Goal: Transaction & Acquisition: Purchase product/service

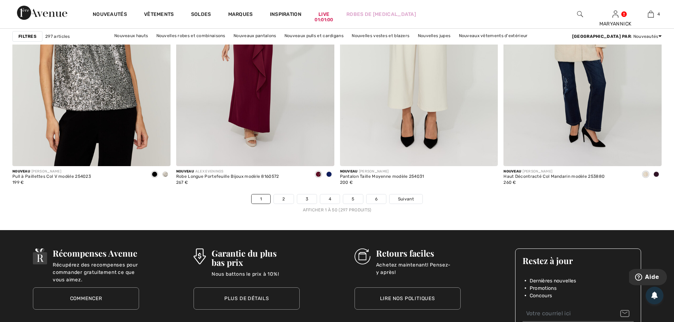
scroll to position [4104, 0]
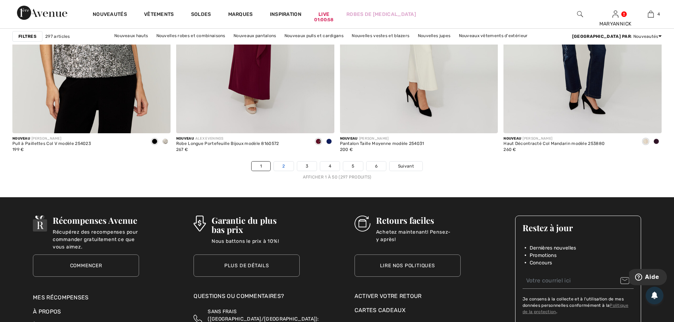
click at [280, 169] on link "2" at bounding box center [283, 166] width 19 height 9
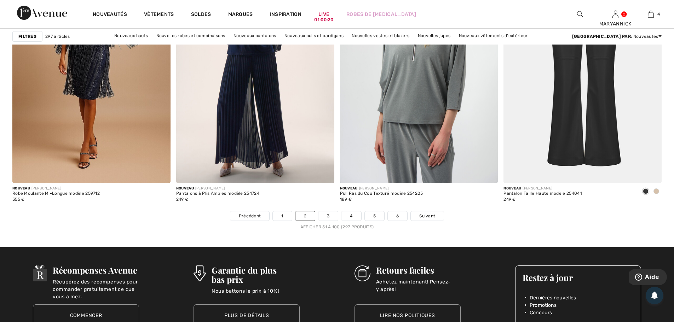
scroll to position [4069, 0]
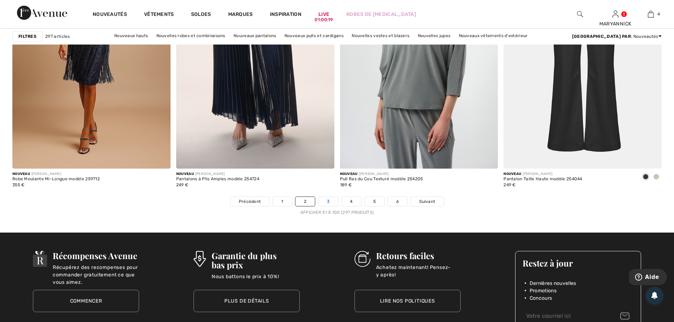
click at [327, 200] on link "3" at bounding box center [327, 201] width 19 height 9
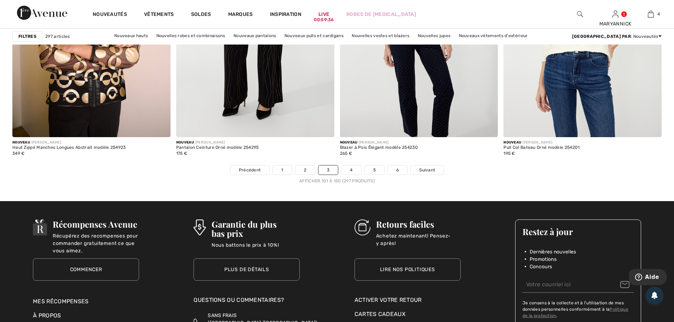
scroll to position [4104, 0]
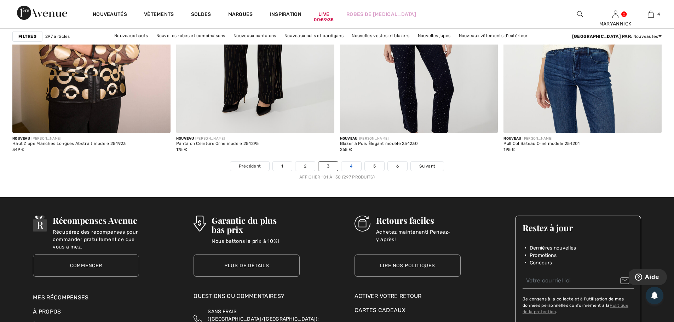
click at [347, 168] on link "4" at bounding box center [350, 166] width 19 height 9
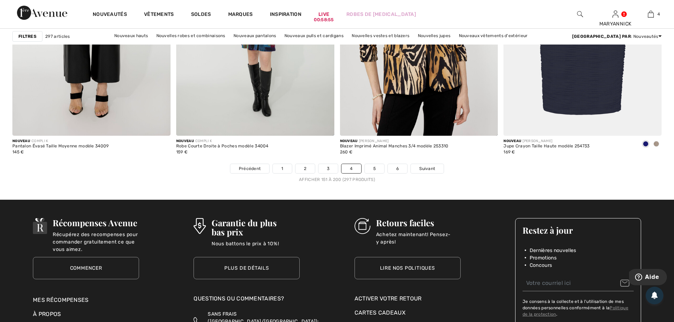
scroll to position [4104, 0]
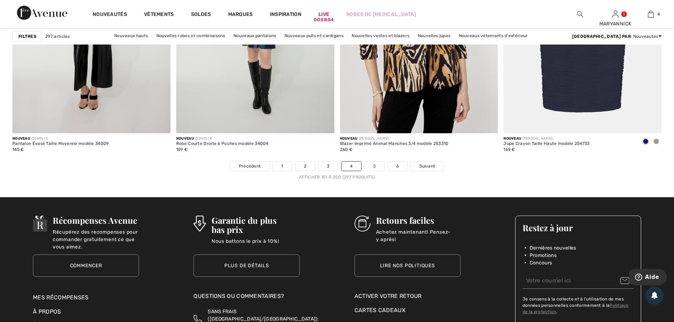
click at [377, 168] on link "5" at bounding box center [374, 166] width 19 height 9
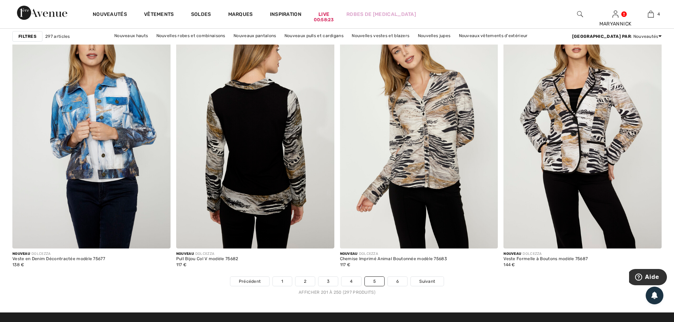
scroll to position [4139, 0]
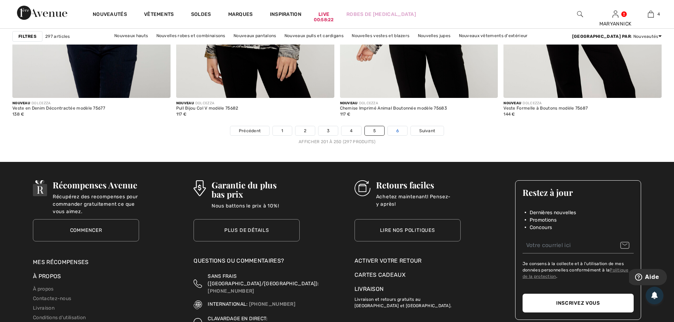
click at [399, 131] on link "6" at bounding box center [397, 130] width 19 height 9
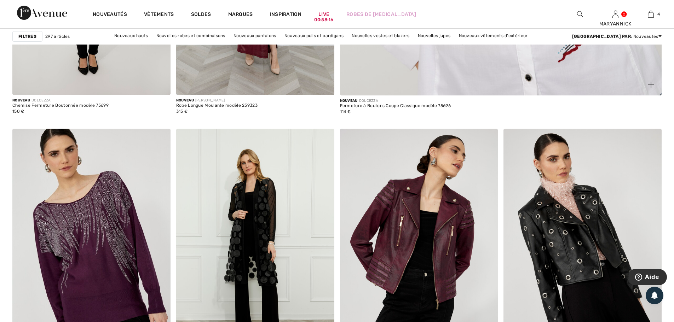
scroll to position [672, 0]
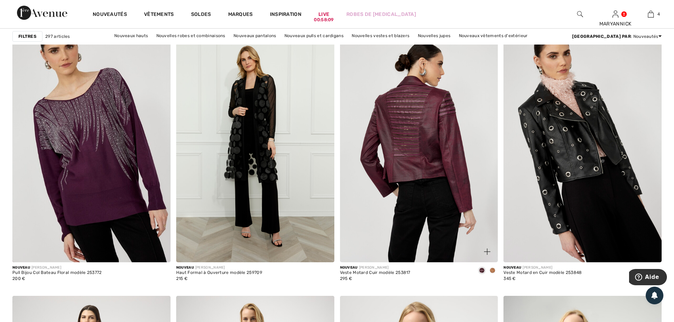
click at [438, 170] on img at bounding box center [419, 143] width 158 height 237
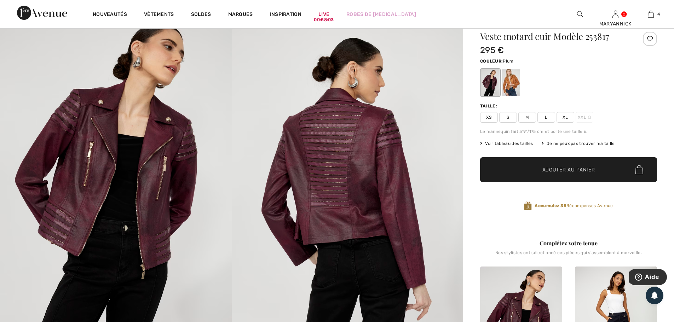
scroll to position [71, 0]
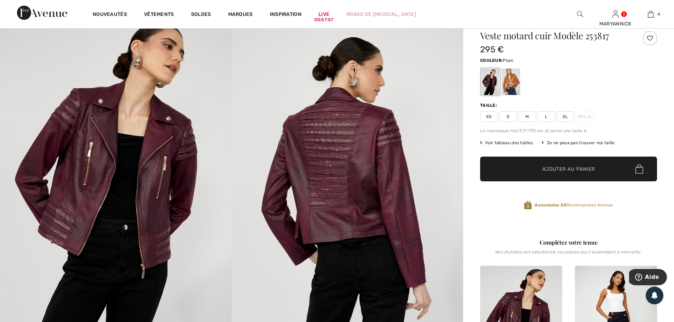
click at [515, 142] on span "Voir tableau des tailles" at bounding box center [506, 143] width 53 height 6
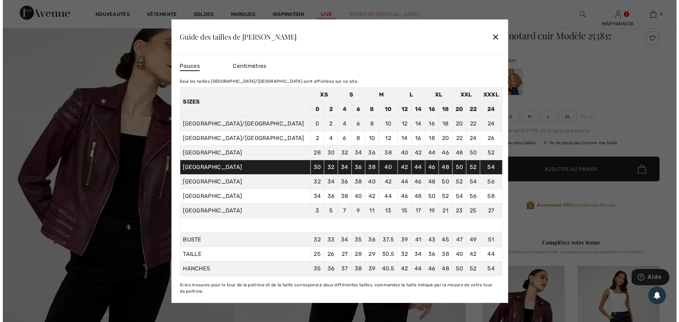
scroll to position [71, 0]
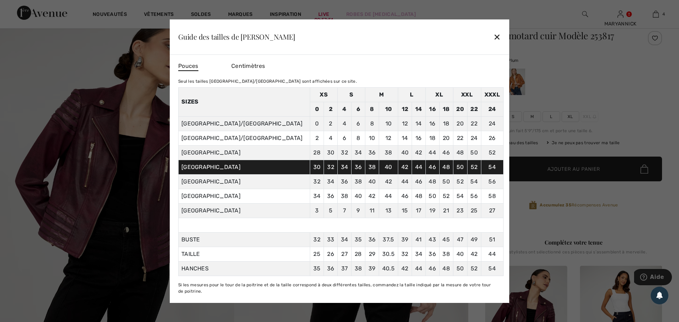
click at [495, 41] on div "✕" at bounding box center [497, 36] width 7 height 15
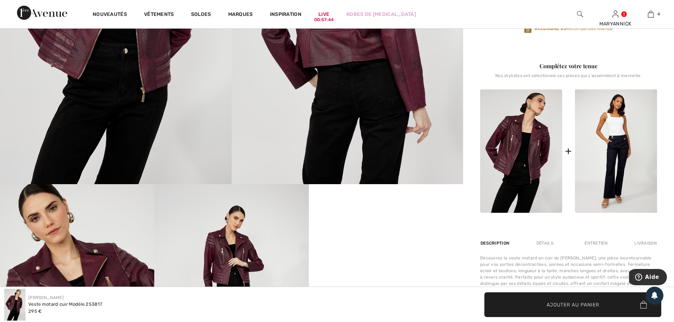
scroll to position [106, 0]
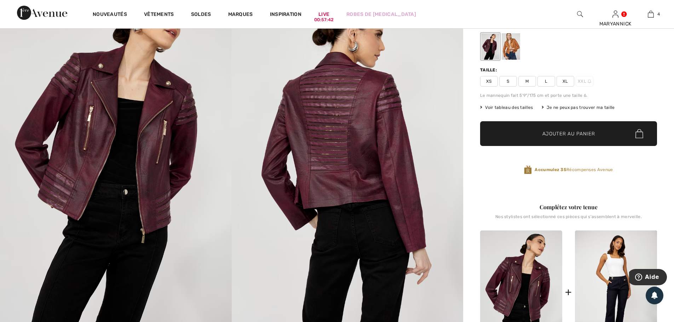
click at [547, 82] on span "L" at bounding box center [546, 81] width 18 height 11
click at [558, 129] on span "✔ Ajouté au panier Ajouter au panier" at bounding box center [568, 133] width 177 height 25
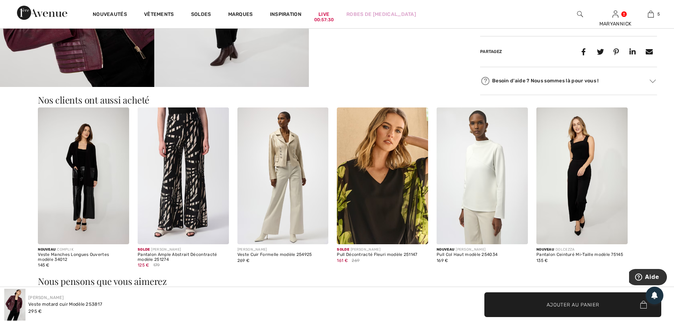
scroll to position [566, 0]
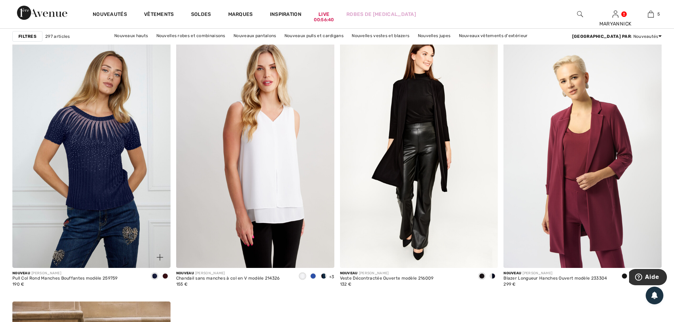
scroll to position [3715, 0]
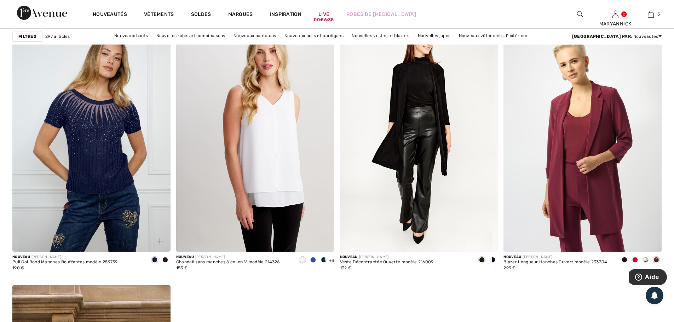
click at [165, 261] on span at bounding box center [165, 260] width 6 height 6
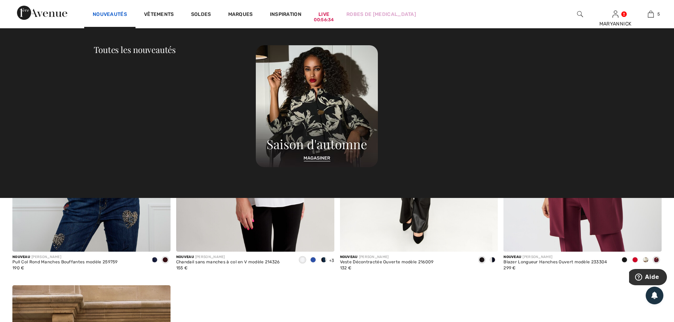
click at [119, 13] on link "Nouveautés" at bounding box center [110, 14] width 34 height 7
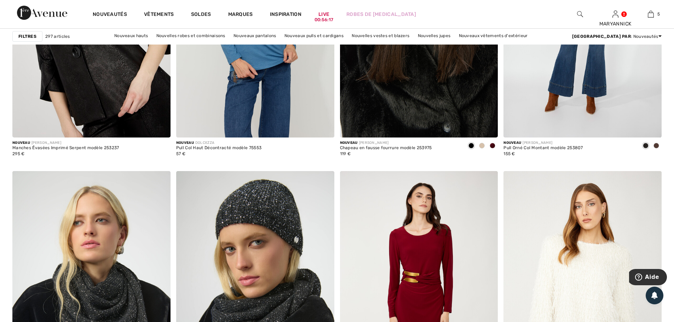
scroll to position [1415, 0]
